Goal: Task Accomplishment & Management: Use online tool/utility

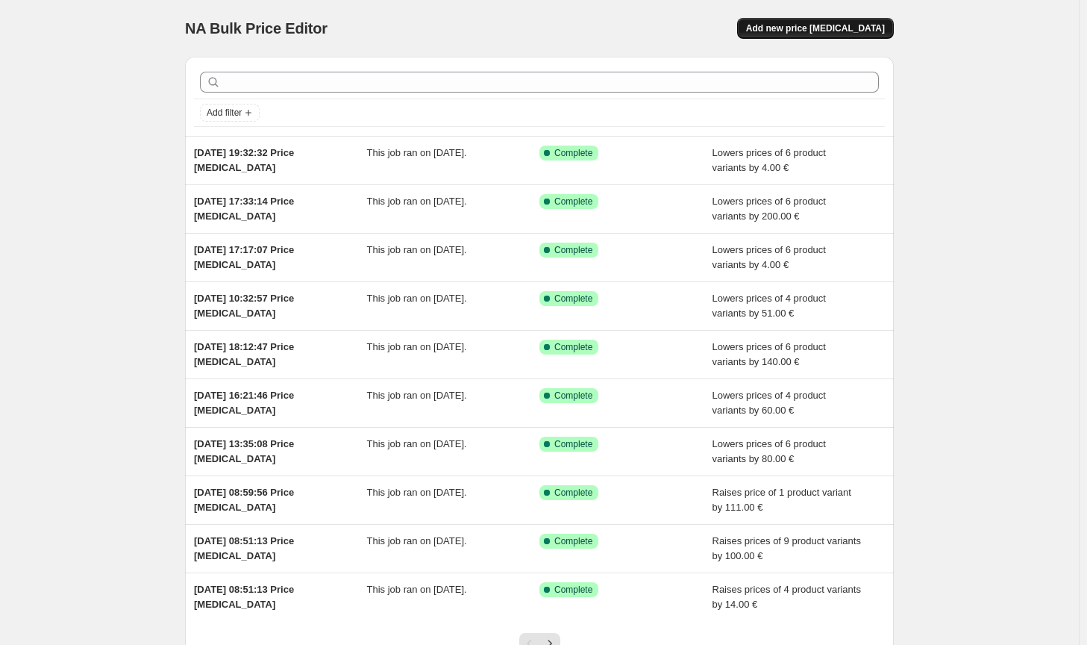
click at [876, 25] on span "Add new price [MEDICAL_DATA]" at bounding box center [815, 28] width 139 height 12
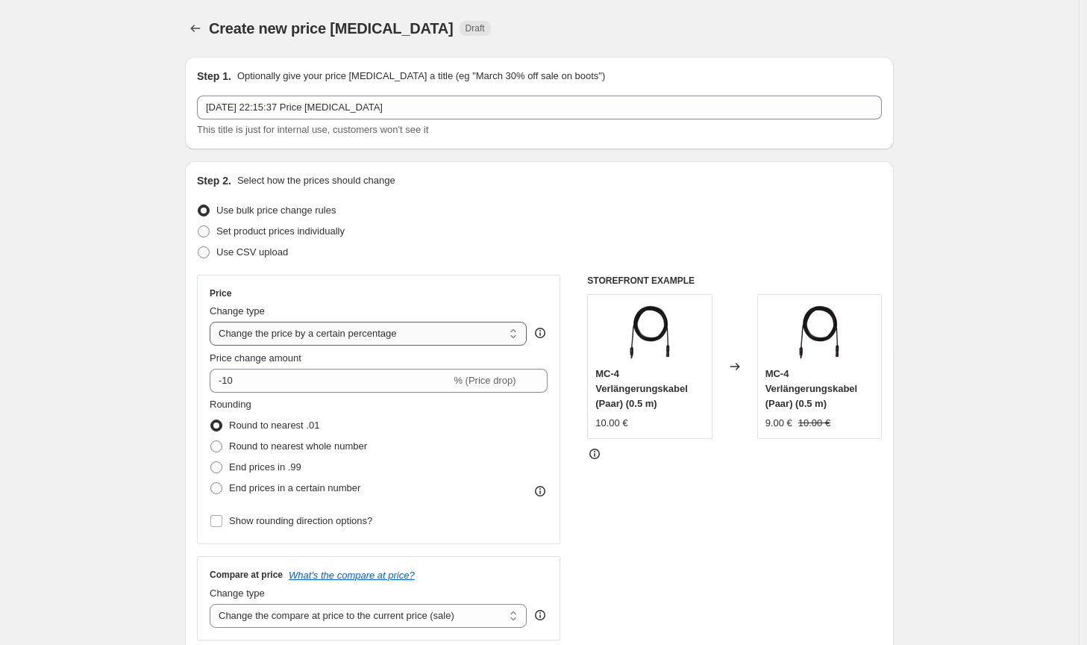
click at [408, 335] on select "Change the price to a certain amount Change the price by a certain amount Chang…" at bounding box center [368, 334] width 317 height 24
select select "by"
click at [213, 322] on select "Change the price to a certain amount Change the price by a certain amount Chang…" at bounding box center [368, 334] width 317 height 24
type input "-10.00"
click at [253, 442] on span "Round to nearest whole number" at bounding box center [298, 445] width 138 height 11
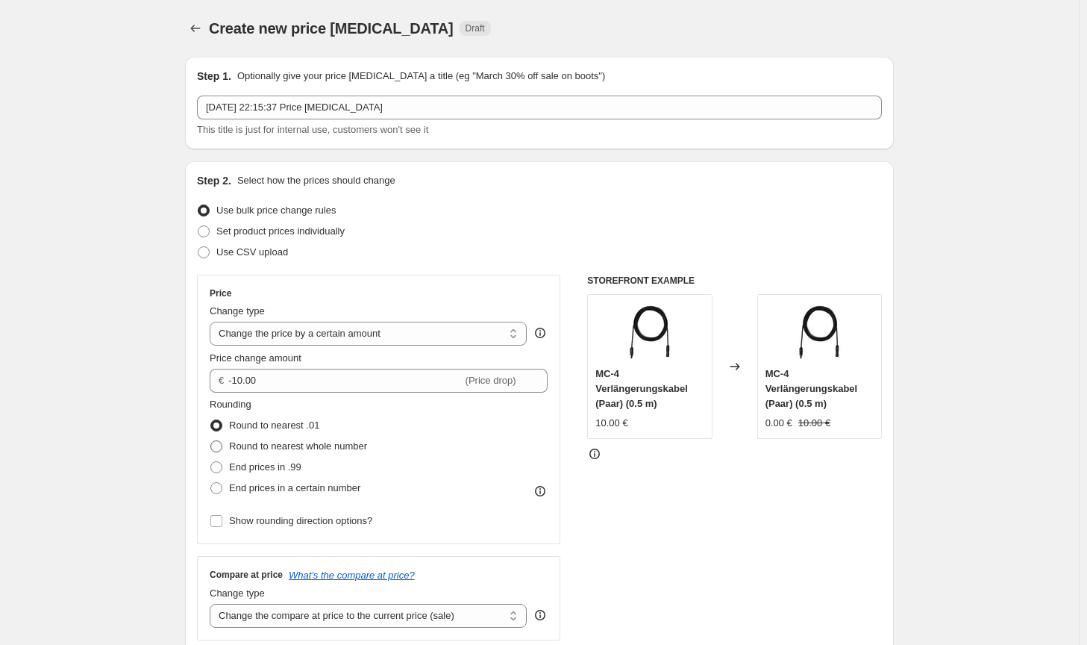
click at [211, 441] on input "Round to nearest whole number" at bounding box center [210, 440] width 1 height 1
radio input "true"
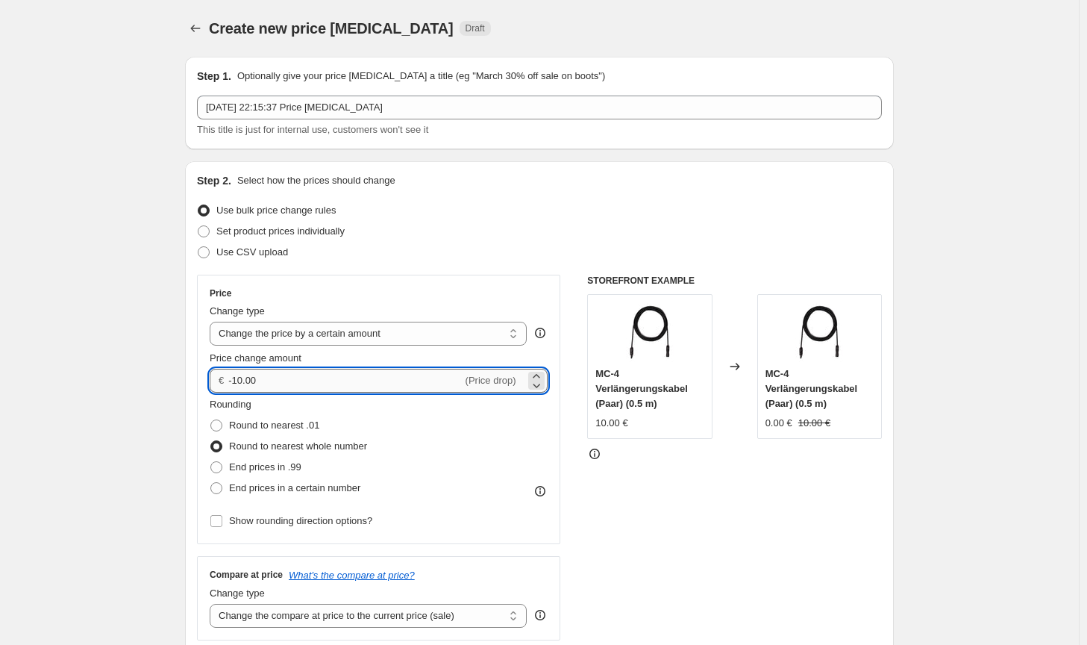
drag, startPoint x: 266, startPoint y: 381, endPoint x: 234, endPoint y: 379, distance: 32.9
click at [234, 379] on input "-10.00" at bounding box center [345, 381] width 234 height 24
type input "151.00"
click at [496, 559] on div "Compare at price What's the compare at price? Change type Change the compare at…" at bounding box center [378, 598] width 363 height 84
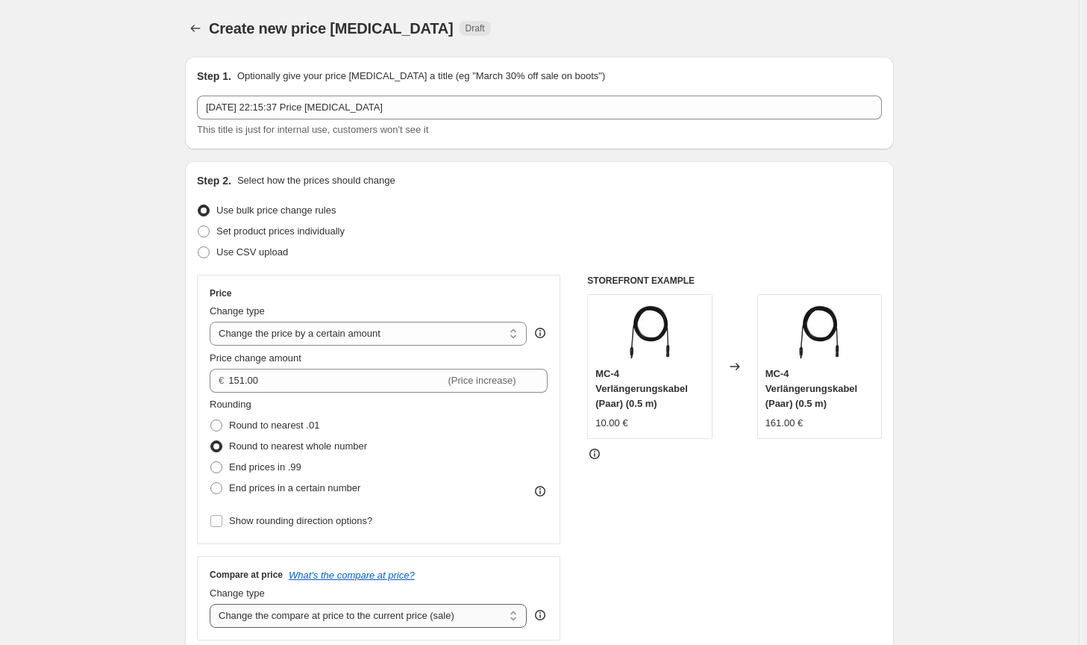
click at [438, 614] on select "Change the compare at price to the current price (sale) Change the compare at p…" at bounding box center [368, 616] width 317 height 24
click at [213, 604] on select "Change the compare at price to the current price (sale) Change the compare at p…" at bounding box center [368, 616] width 317 height 24
click at [431, 615] on select "Change the compare at price to the current price (sale) Change the compare at p…" at bounding box center [368, 616] width 317 height 24
select select "no_change"
click at [213, 604] on select "Change the compare at price to the current price (sale) Change the compare at p…" at bounding box center [368, 616] width 317 height 24
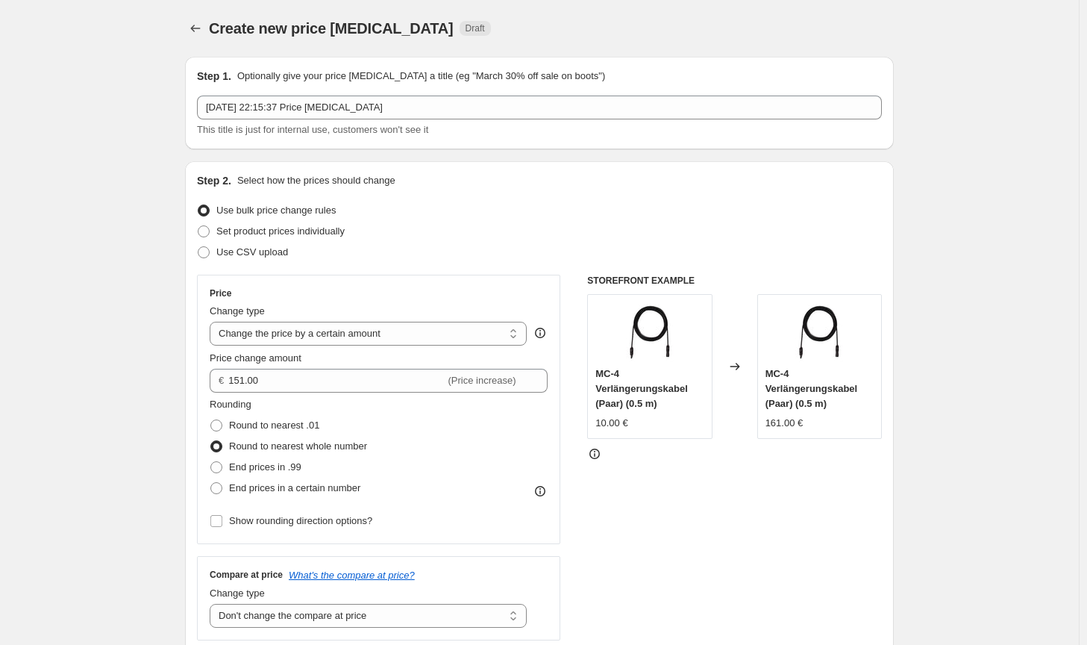
click at [603, 567] on div "STOREFRONT EXAMPLE MC-4 Verlängerungskabel (Paar) (0.5 m) 10.00 € Changed to MC…" at bounding box center [734, 458] width 295 height 366
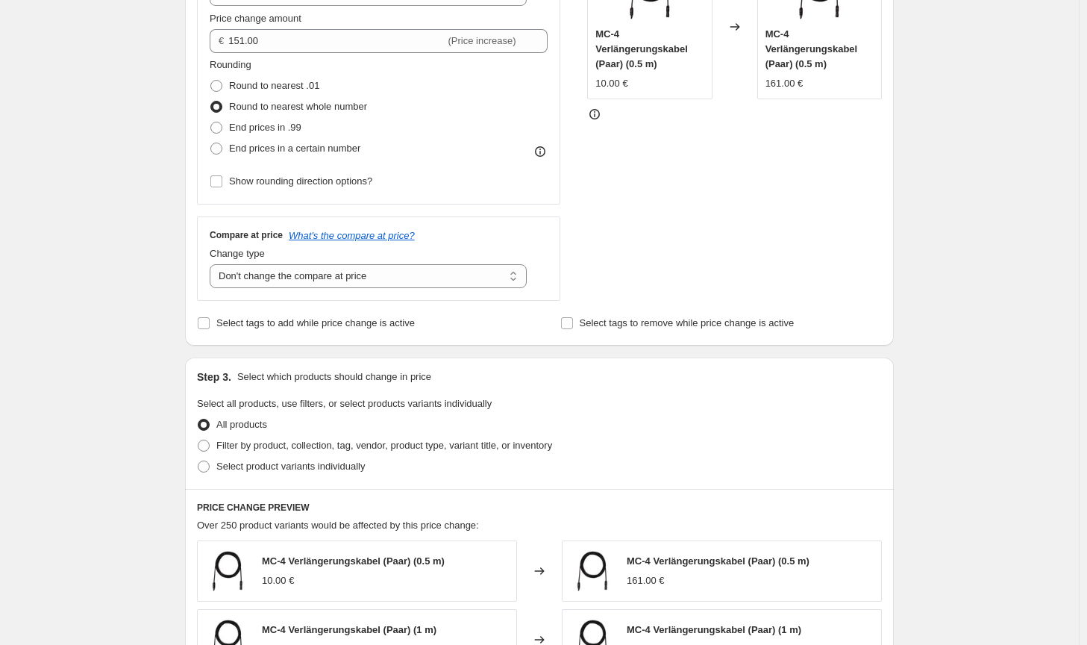
scroll to position [373, 0]
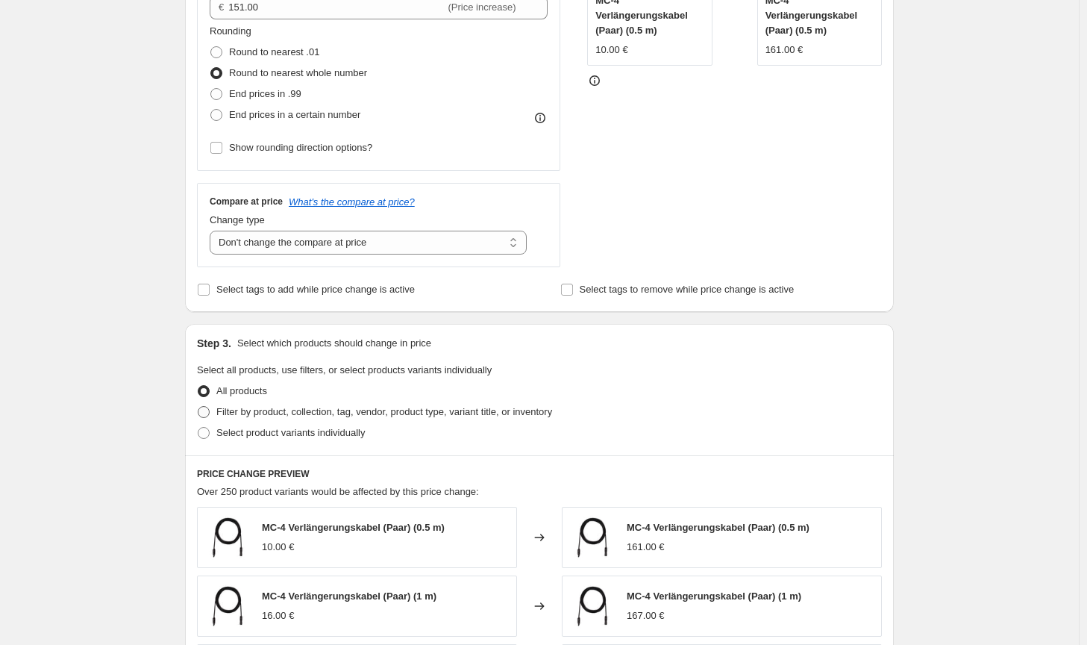
click at [490, 413] on span "Filter by product, collection, tag, vendor, product type, variant title, or inv…" at bounding box center [384, 411] width 336 height 11
click at [199, 407] on input "Filter by product, collection, tag, vendor, product type, variant title, or inv…" at bounding box center [198, 406] width 1 height 1
radio input "true"
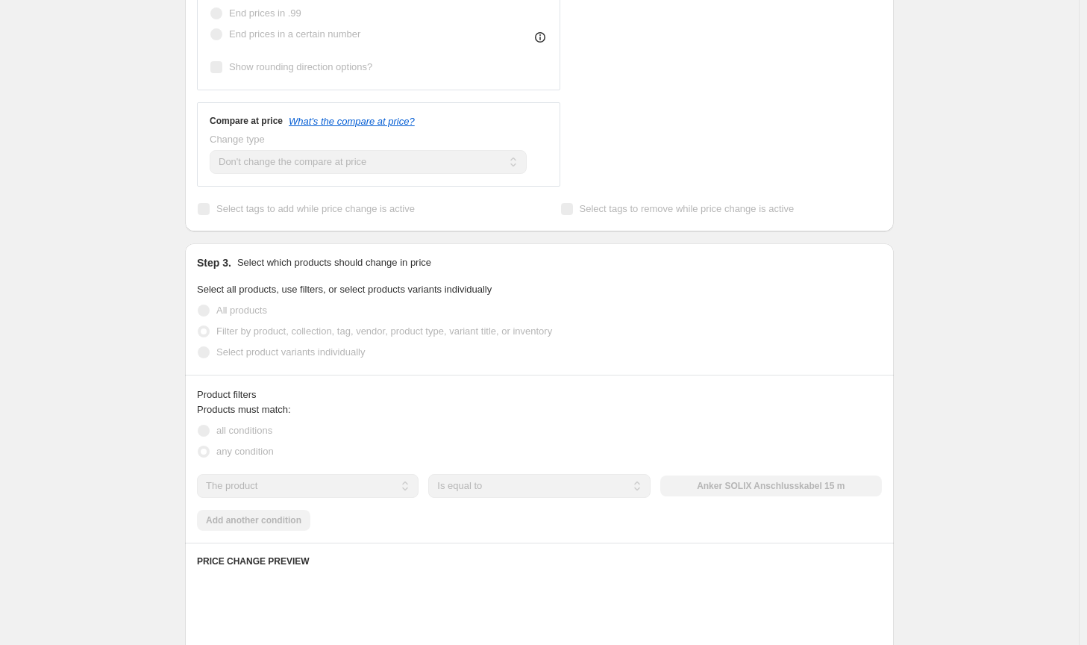
scroll to position [522, 0]
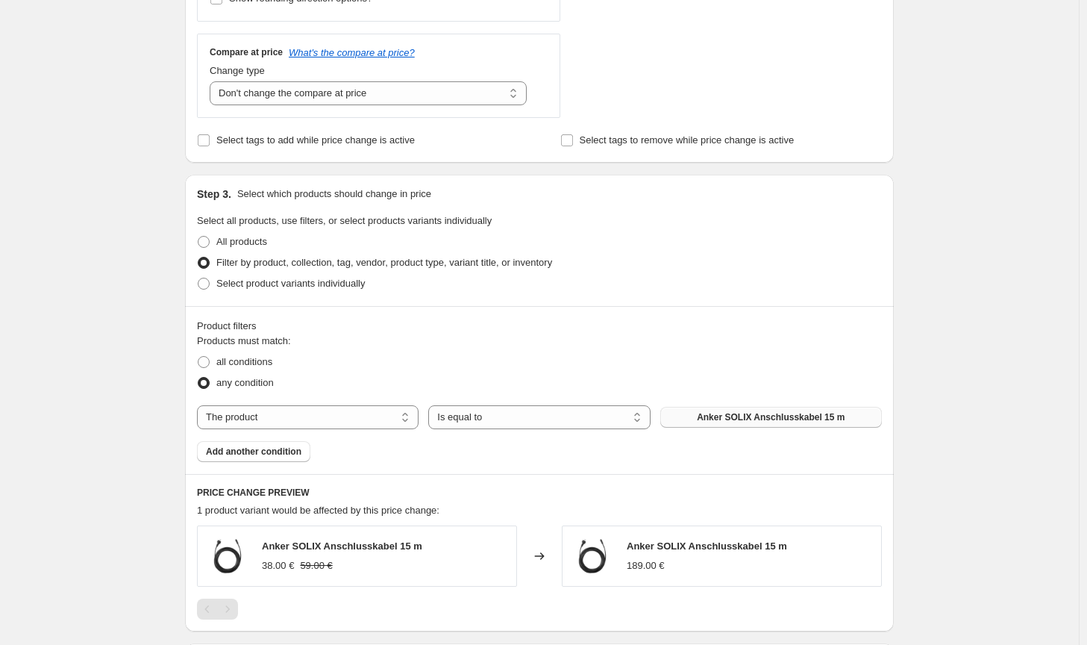
click at [723, 417] on span "Anker SOLIX Anschlusskabel 15 m" at bounding box center [771, 417] width 148 height 12
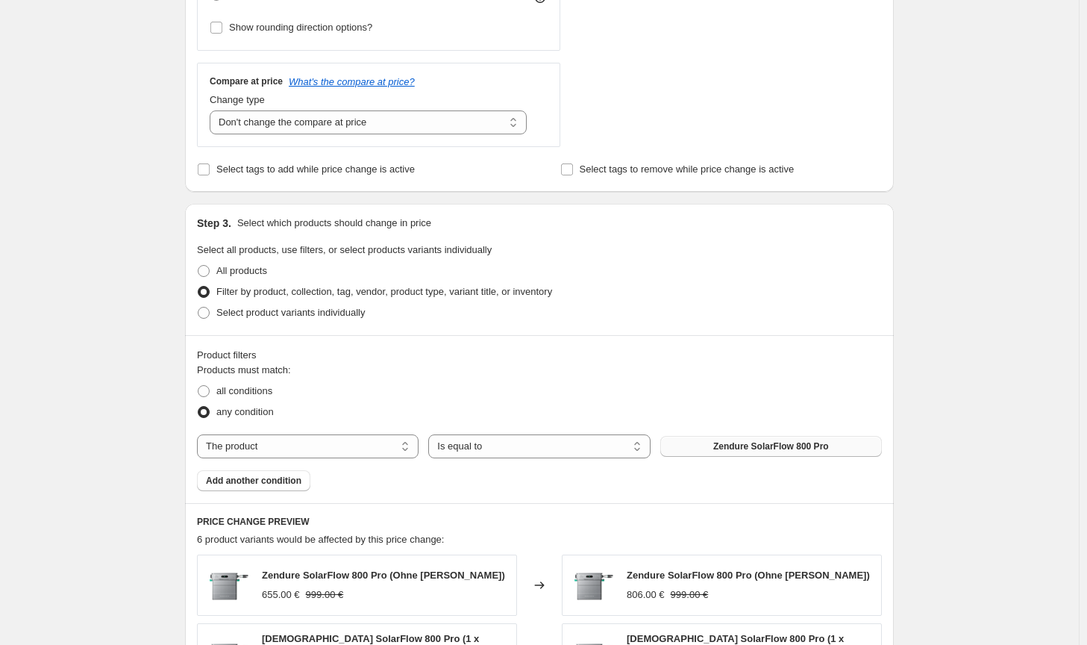
scroll to position [0, 0]
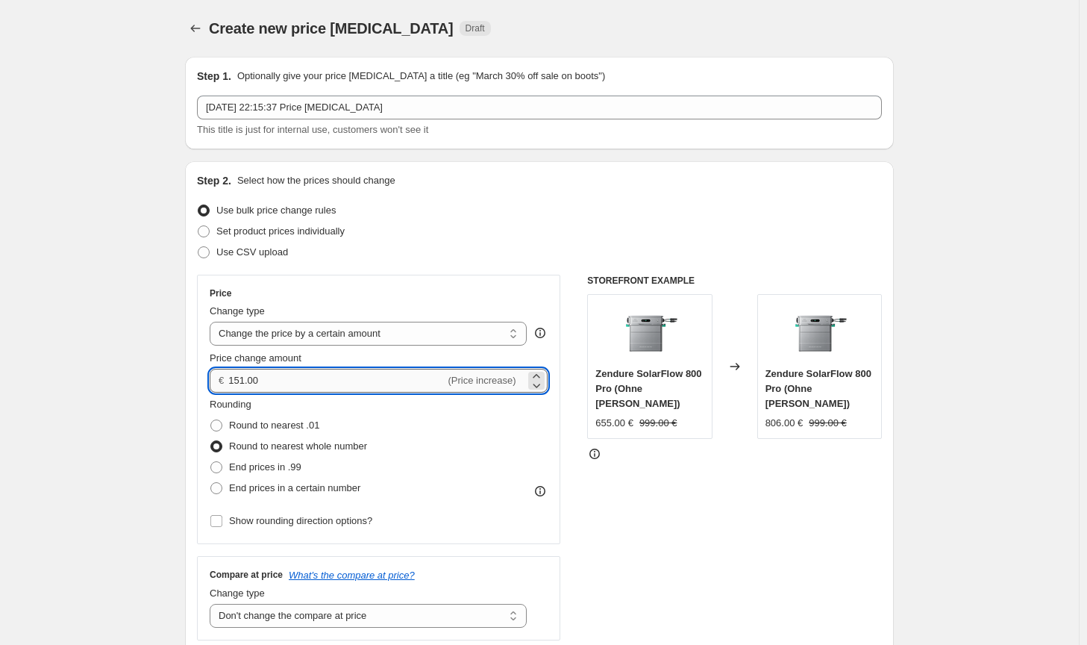
drag, startPoint x: 247, startPoint y: 379, endPoint x: 237, endPoint y: 375, distance: 11.4
click at [237, 375] on input "151.00" at bounding box center [336, 381] width 216 height 24
click at [654, 533] on div "STOREFRONT EXAMPLE Zendure SolarFlow 800 Pro (Ohne [PERSON_NAME]) 655.00 € 999.…" at bounding box center [734, 458] width 295 height 366
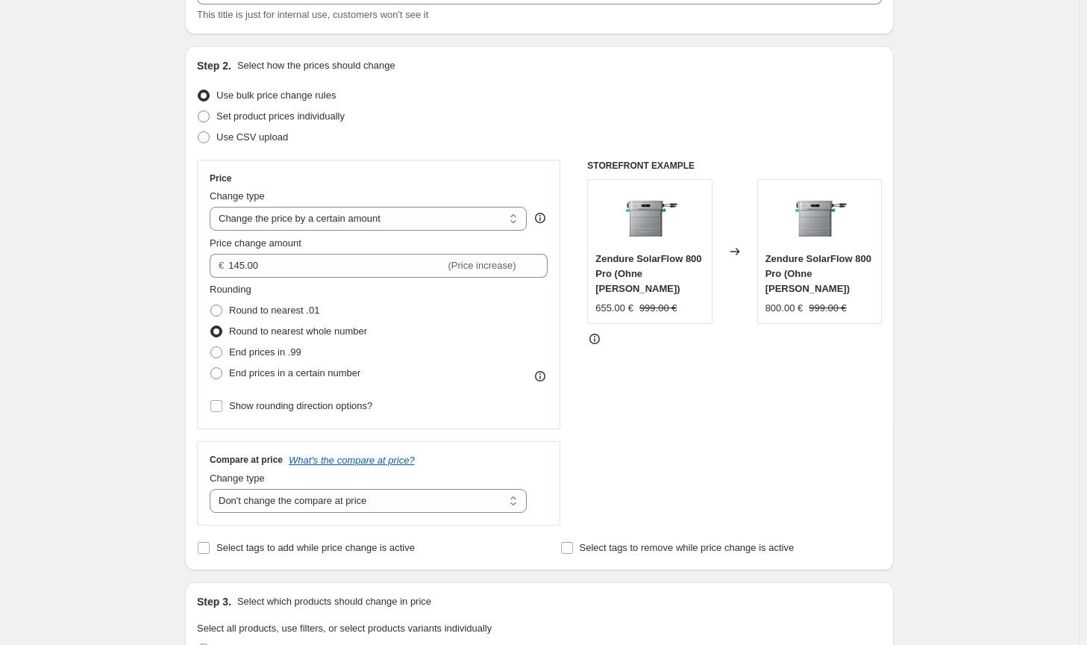
scroll to position [75, 0]
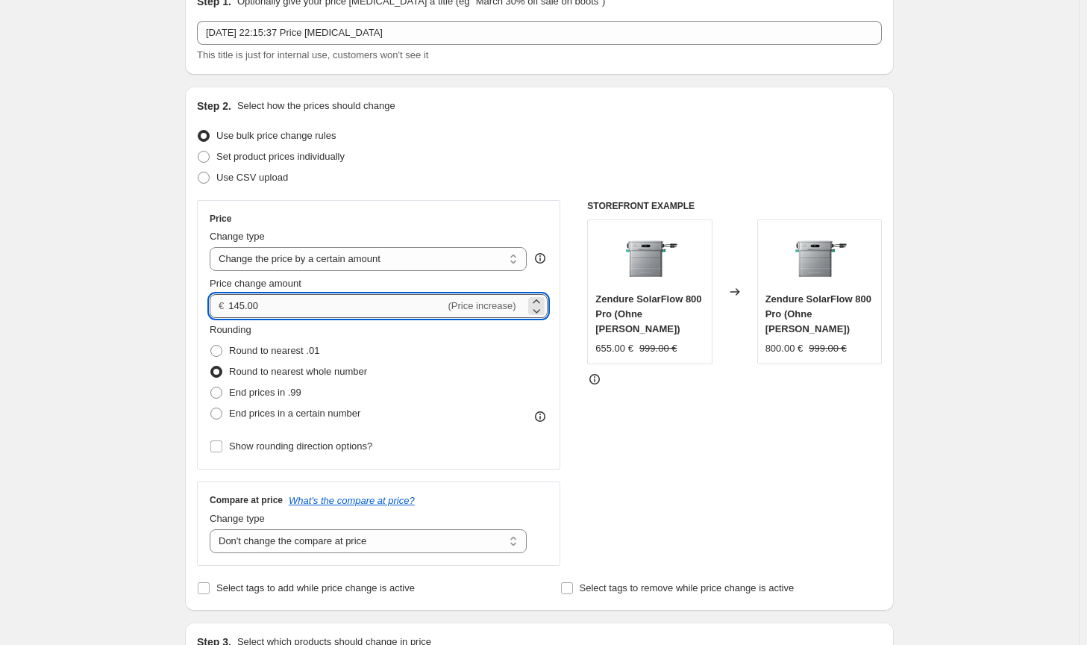
click at [243, 302] on input "145.00" at bounding box center [336, 306] width 216 height 24
type input "144.00"
click at [705, 507] on div "STOREFRONT EXAMPLE Zendure SolarFlow 800 Pro (Ohne [PERSON_NAME]) 655.00 € 999.…" at bounding box center [734, 383] width 295 height 366
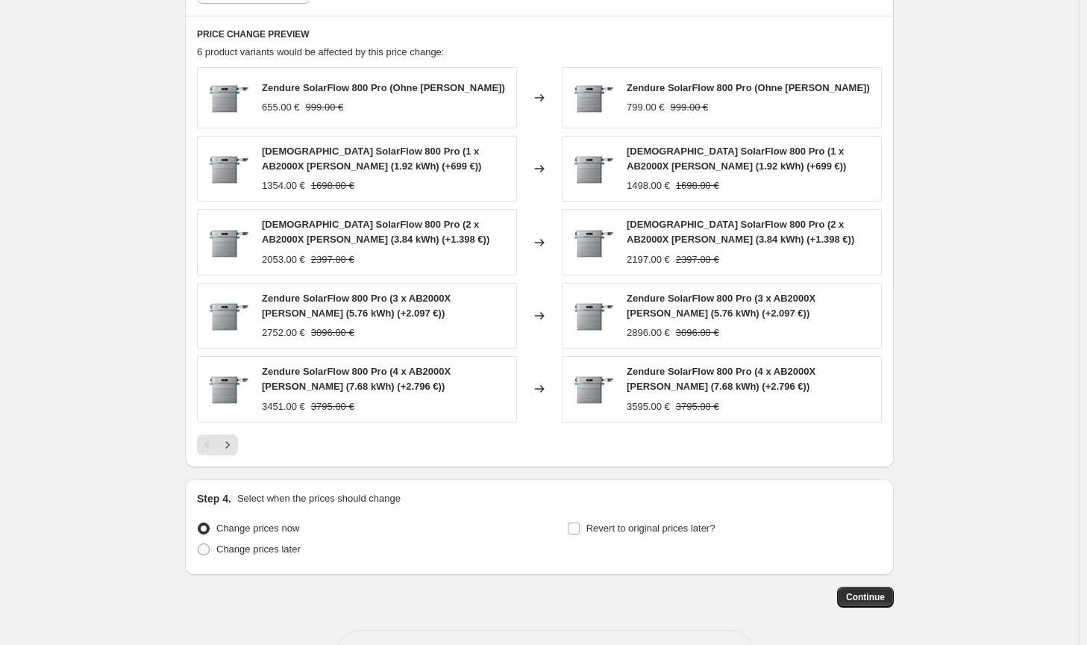
scroll to position [1033, 0]
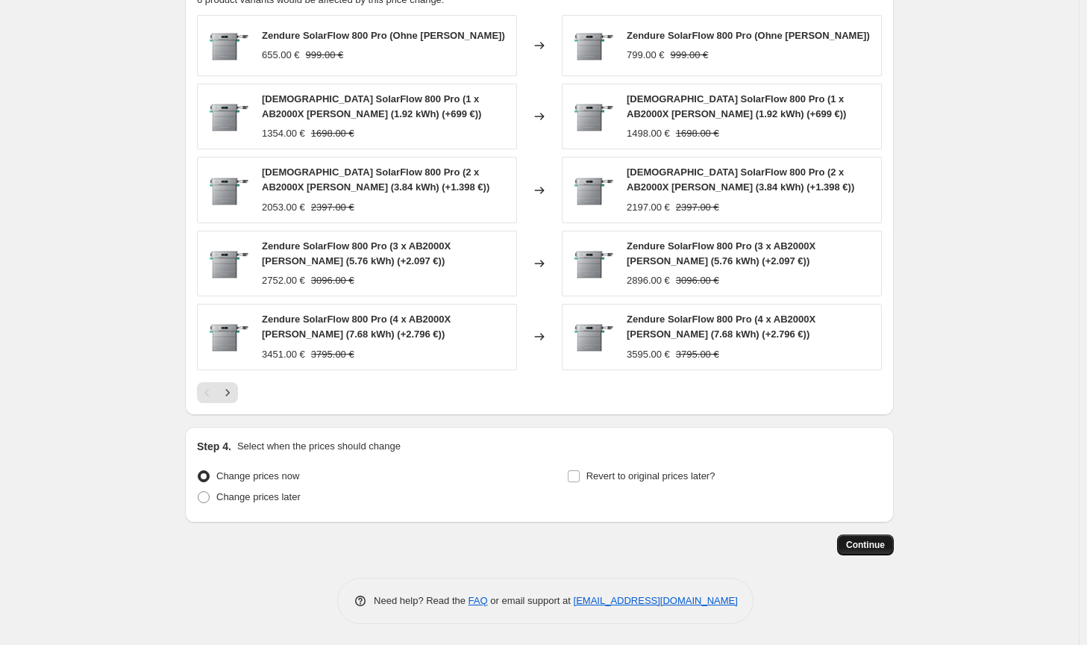
click at [846, 541] on button "Continue" at bounding box center [865, 544] width 57 height 21
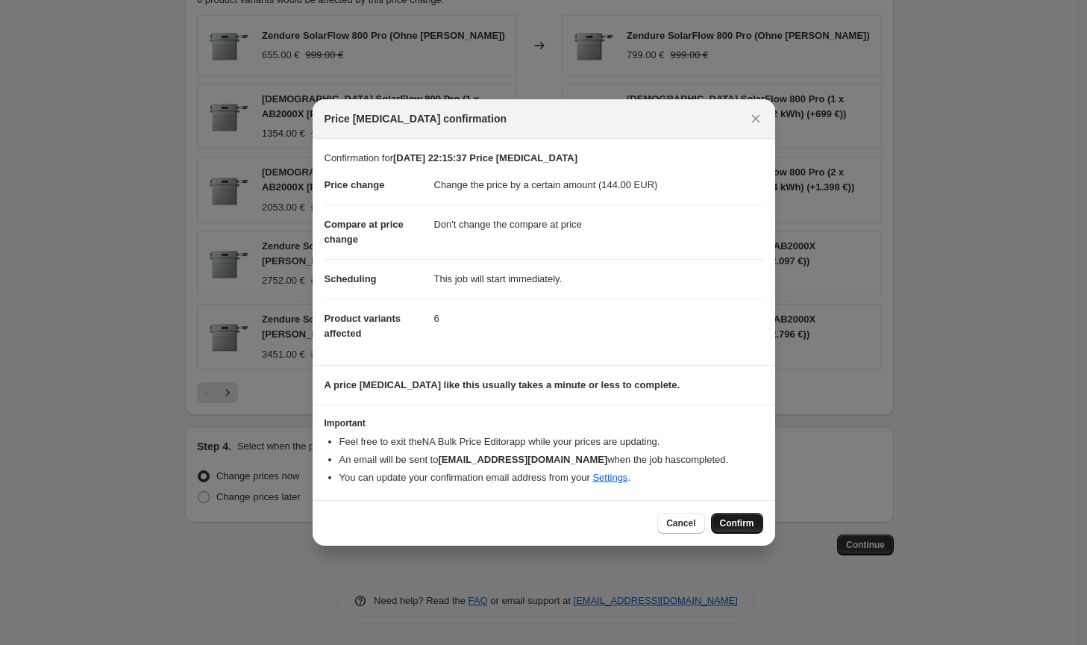
click at [737, 522] on span "Confirm" at bounding box center [737, 523] width 34 height 12
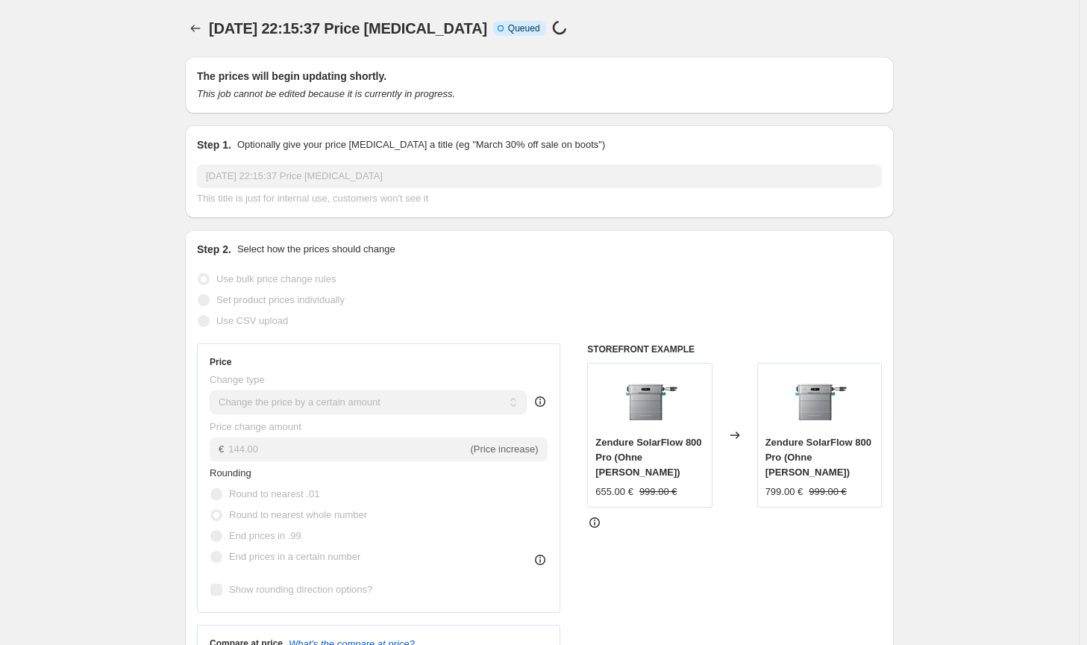
scroll to position [1033, 0]
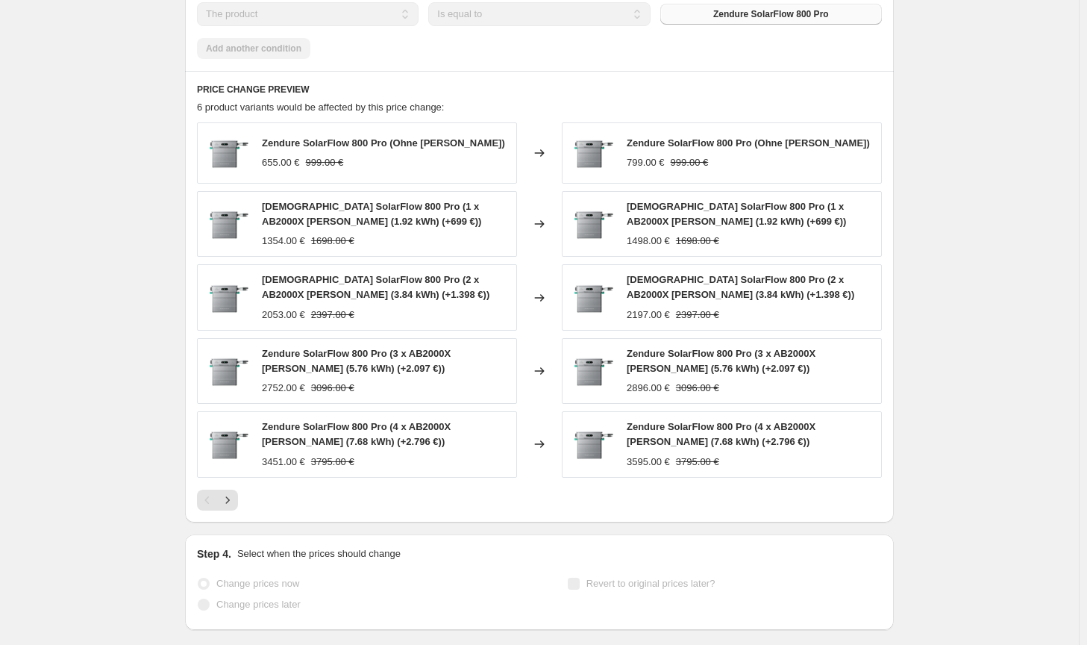
select select "by"
select select "no_change"
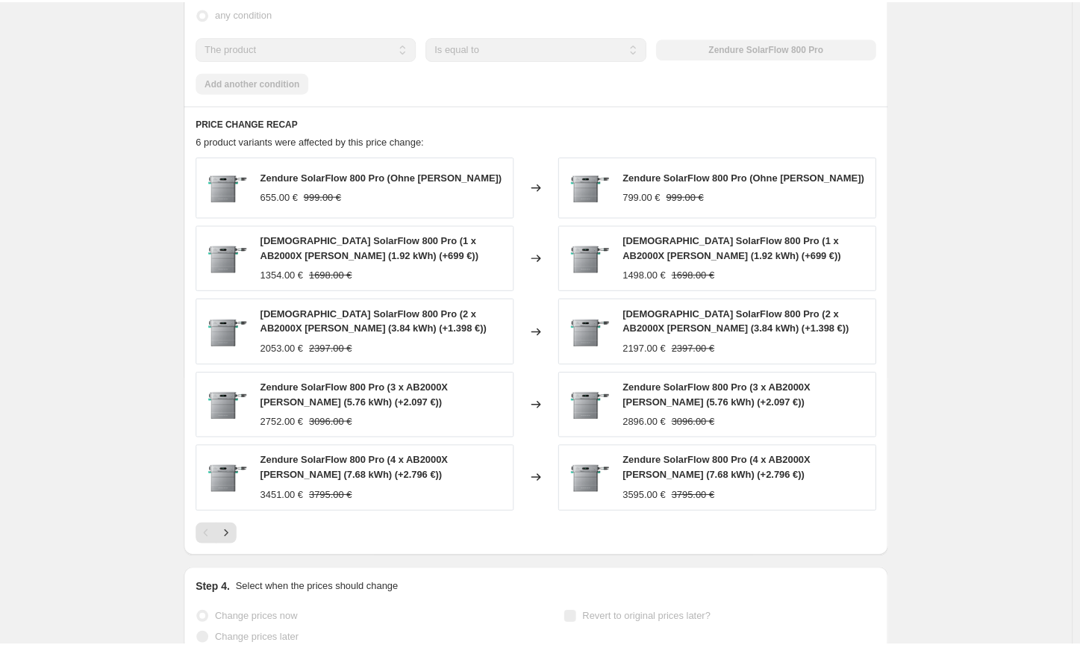
scroll to position [0, 0]
